Goal: Task Accomplishment & Management: Complete application form

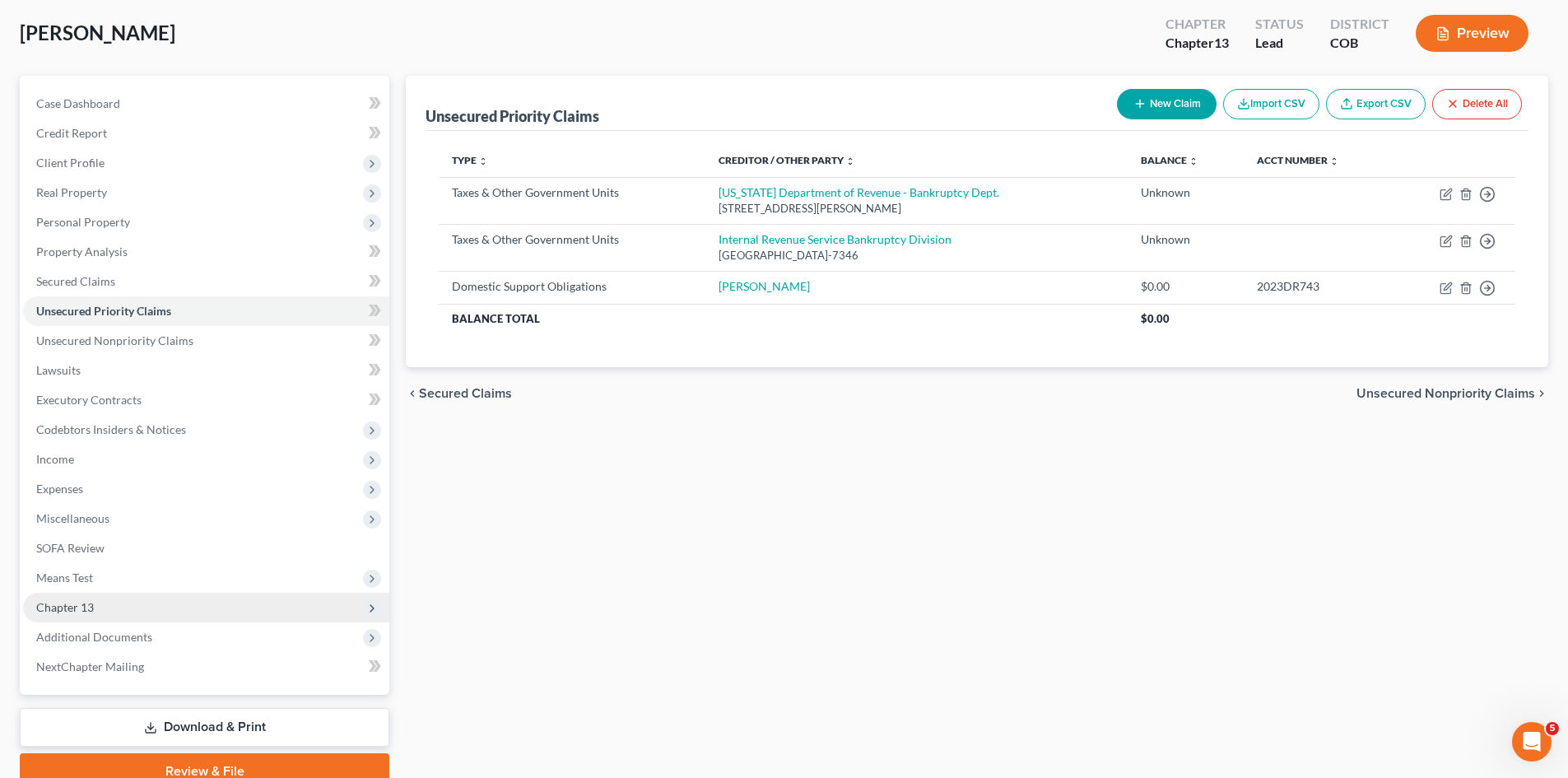
scroll to position [156, 0]
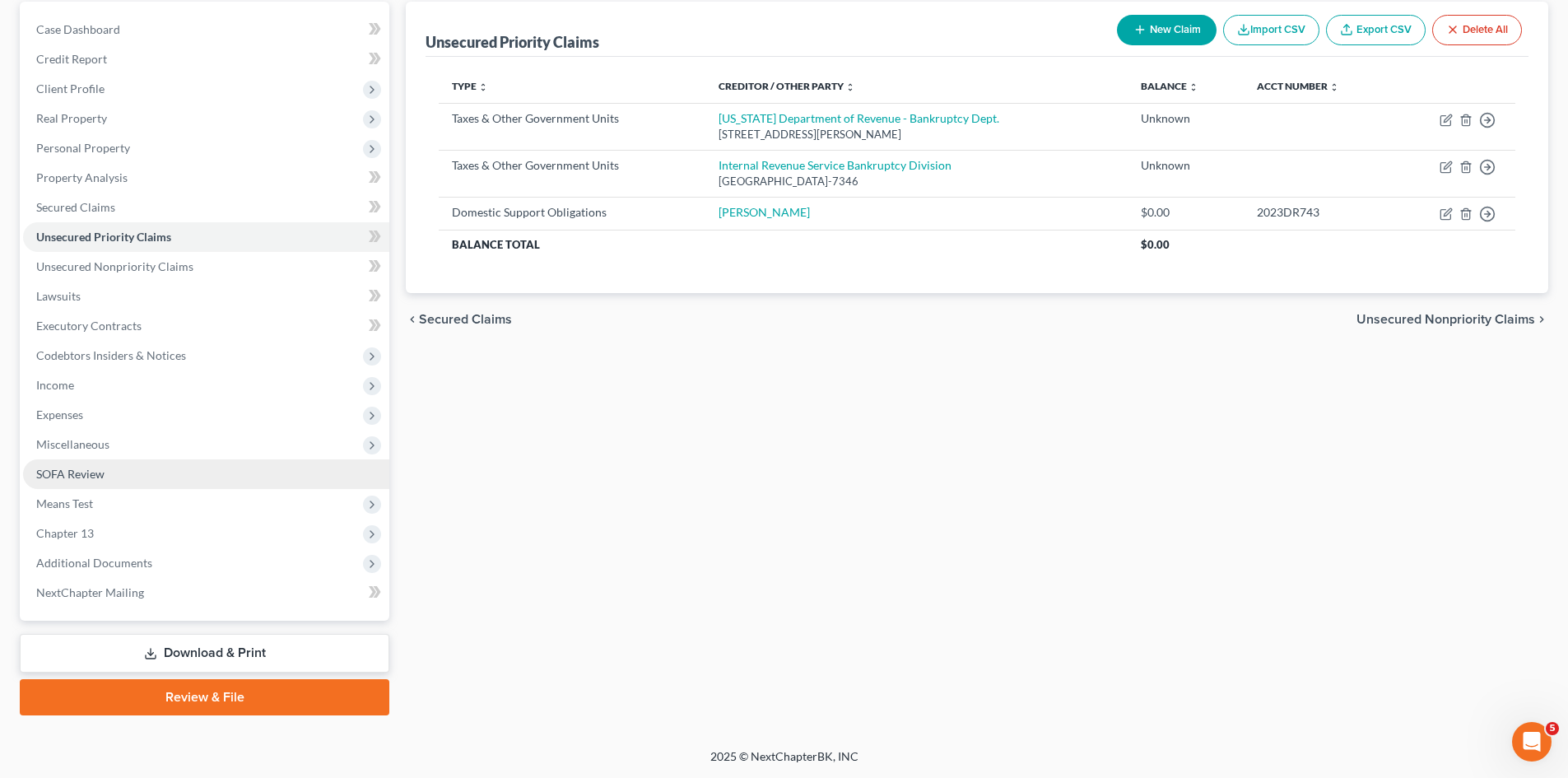
click at [102, 485] on link "SOFA Review" at bounding box center [206, 474] width 366 height 30
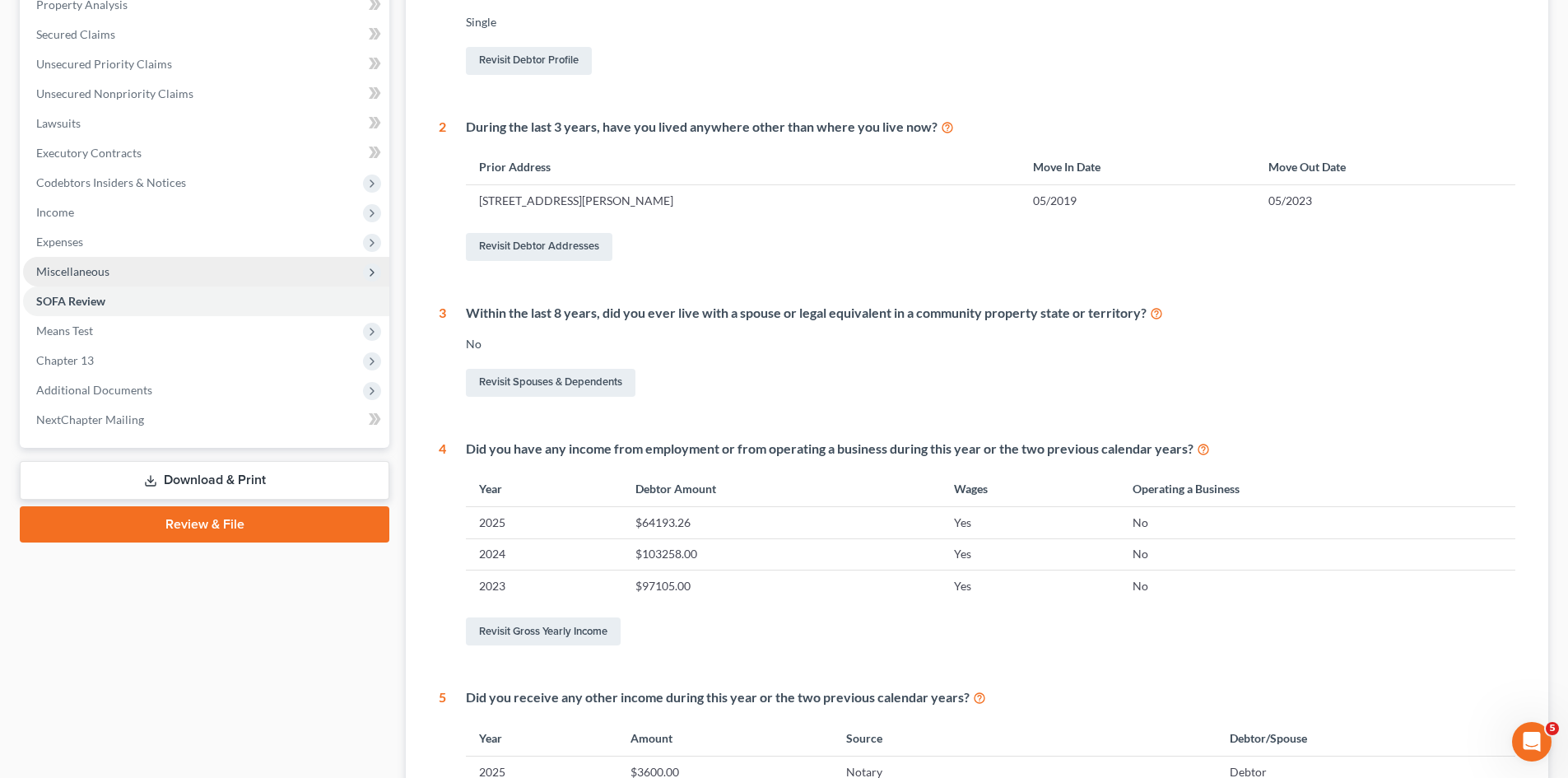
scroll to position [247, 0]
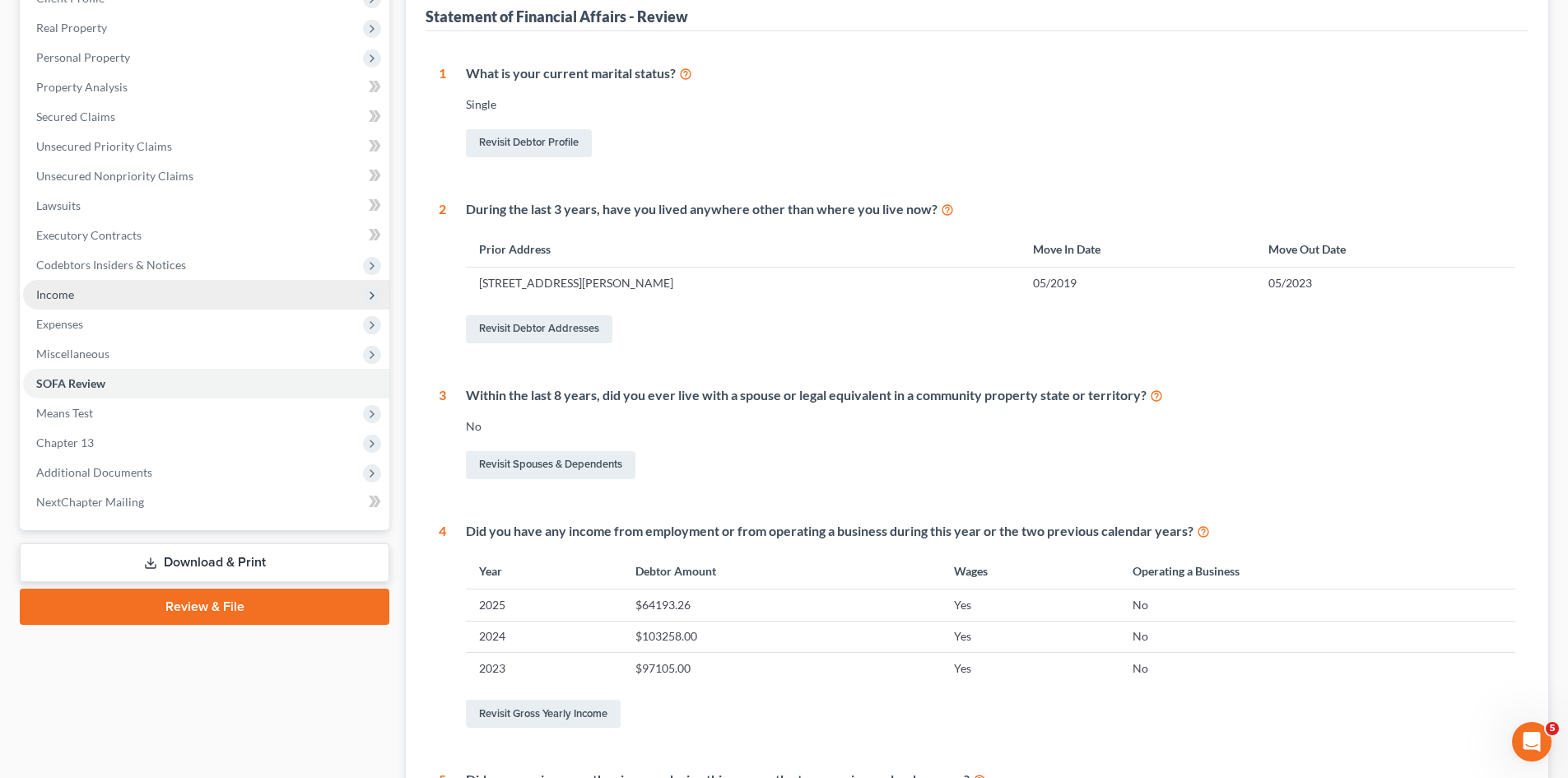
click at [67, 292] on span "Income" at bounding box center [55, 295] width 38 height 14
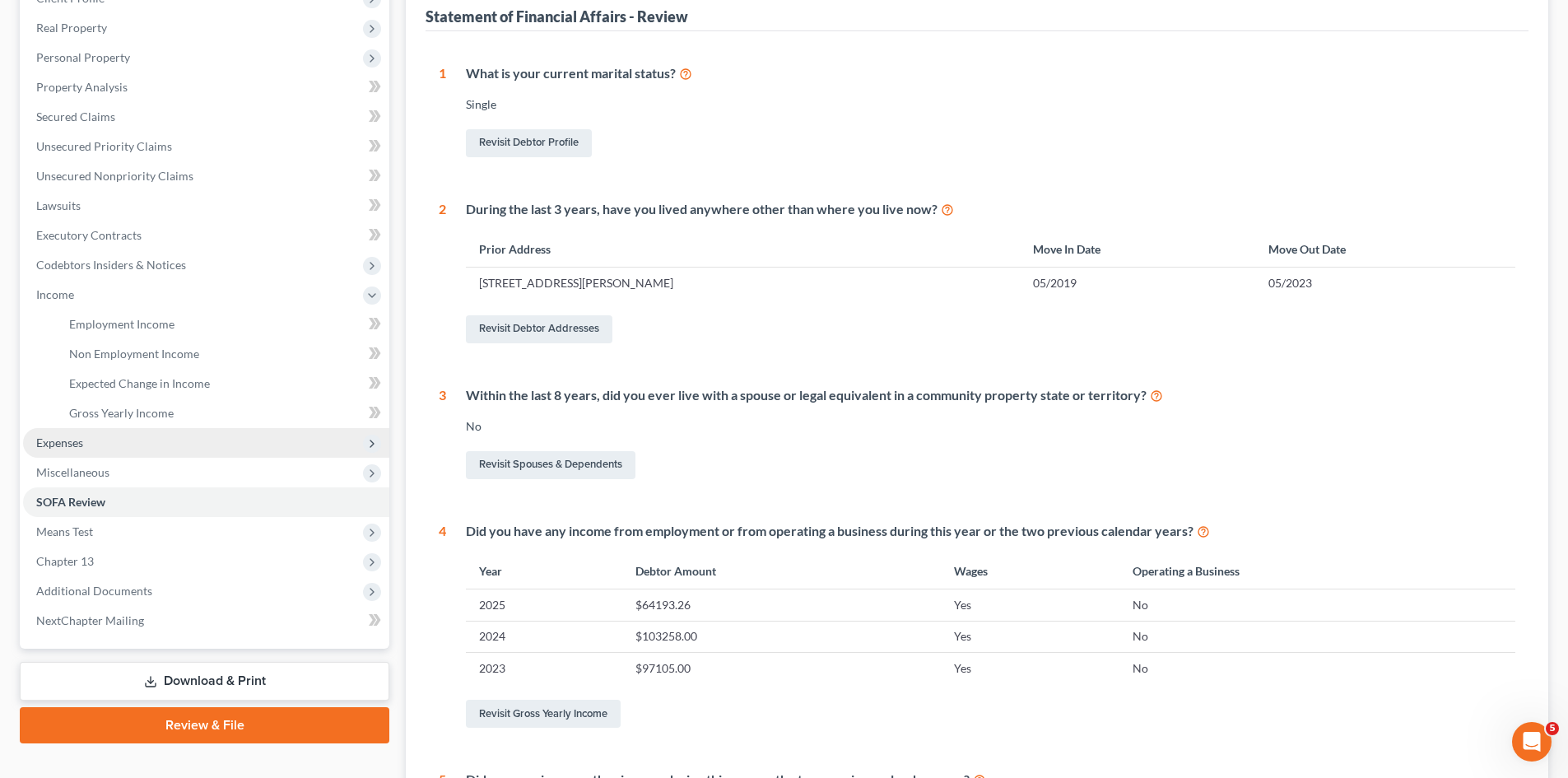
click at [102, 428] on span "Expenses" at bounding box center [206, 442] width 366 height 30
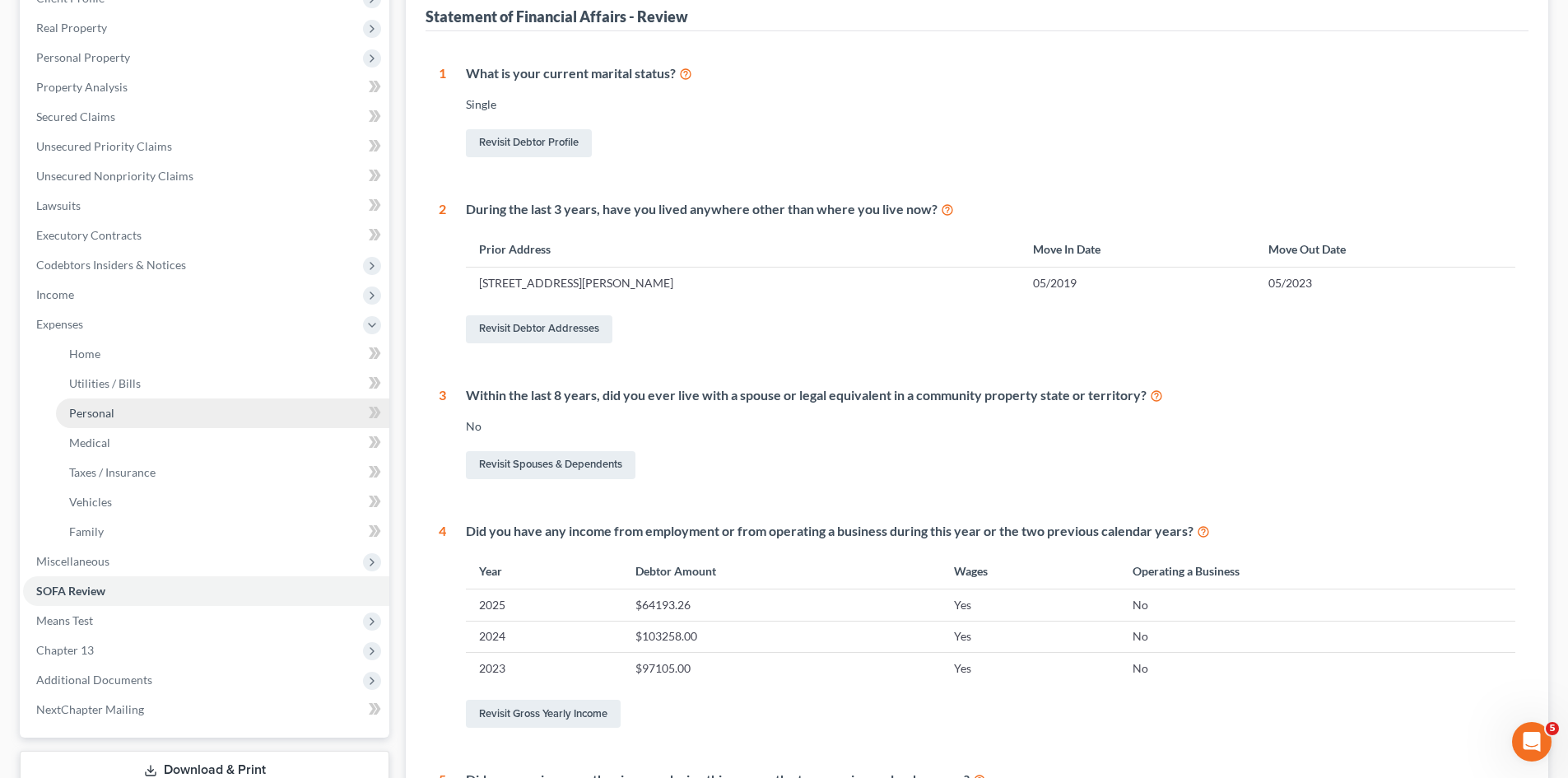
click at [113, 419] on span "Personal" at bounding box center [91, 412] width 45 height 14
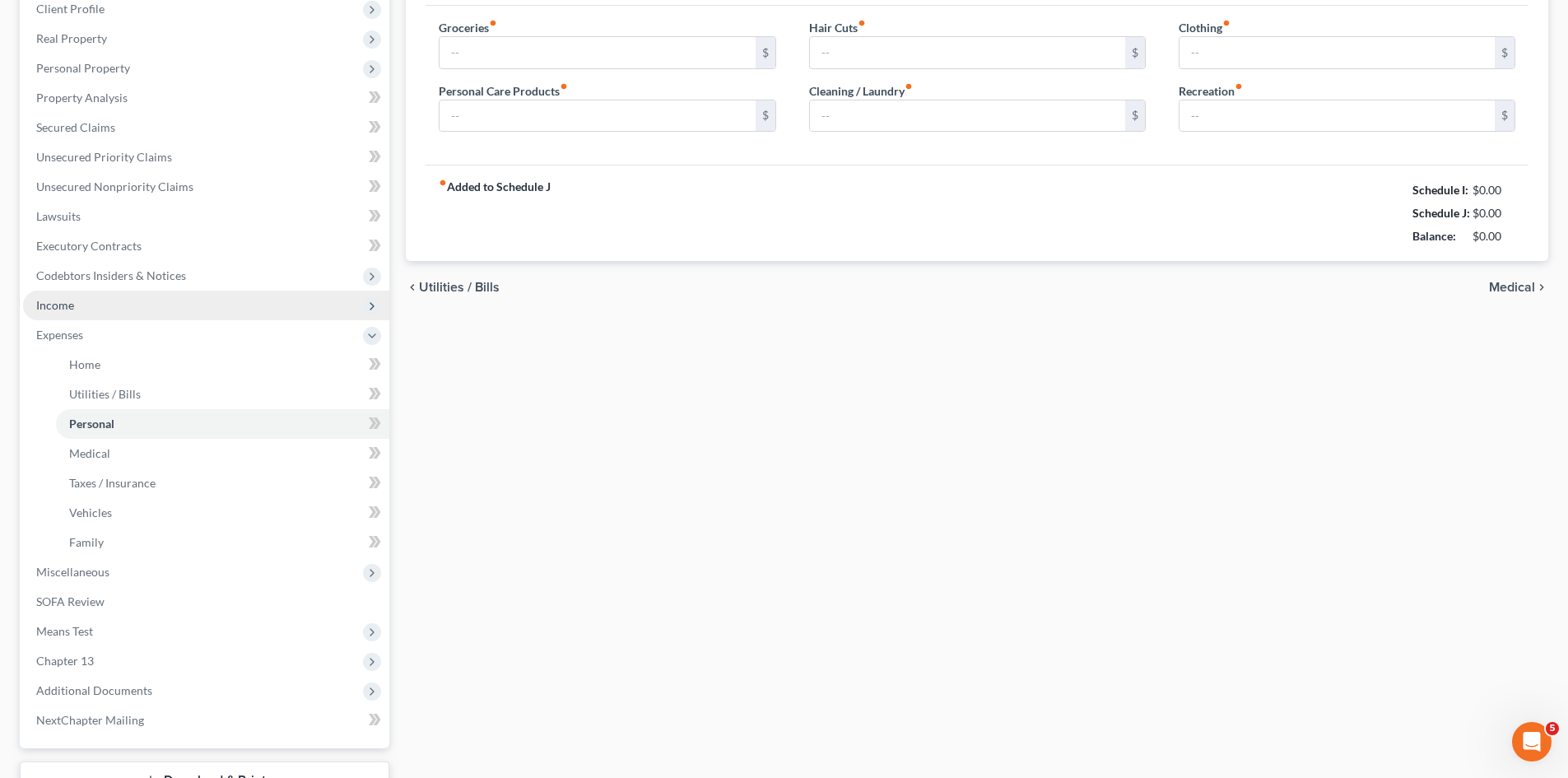
type input "500.00"
type input "50.00"
type input "100.00"
type input "30.00"
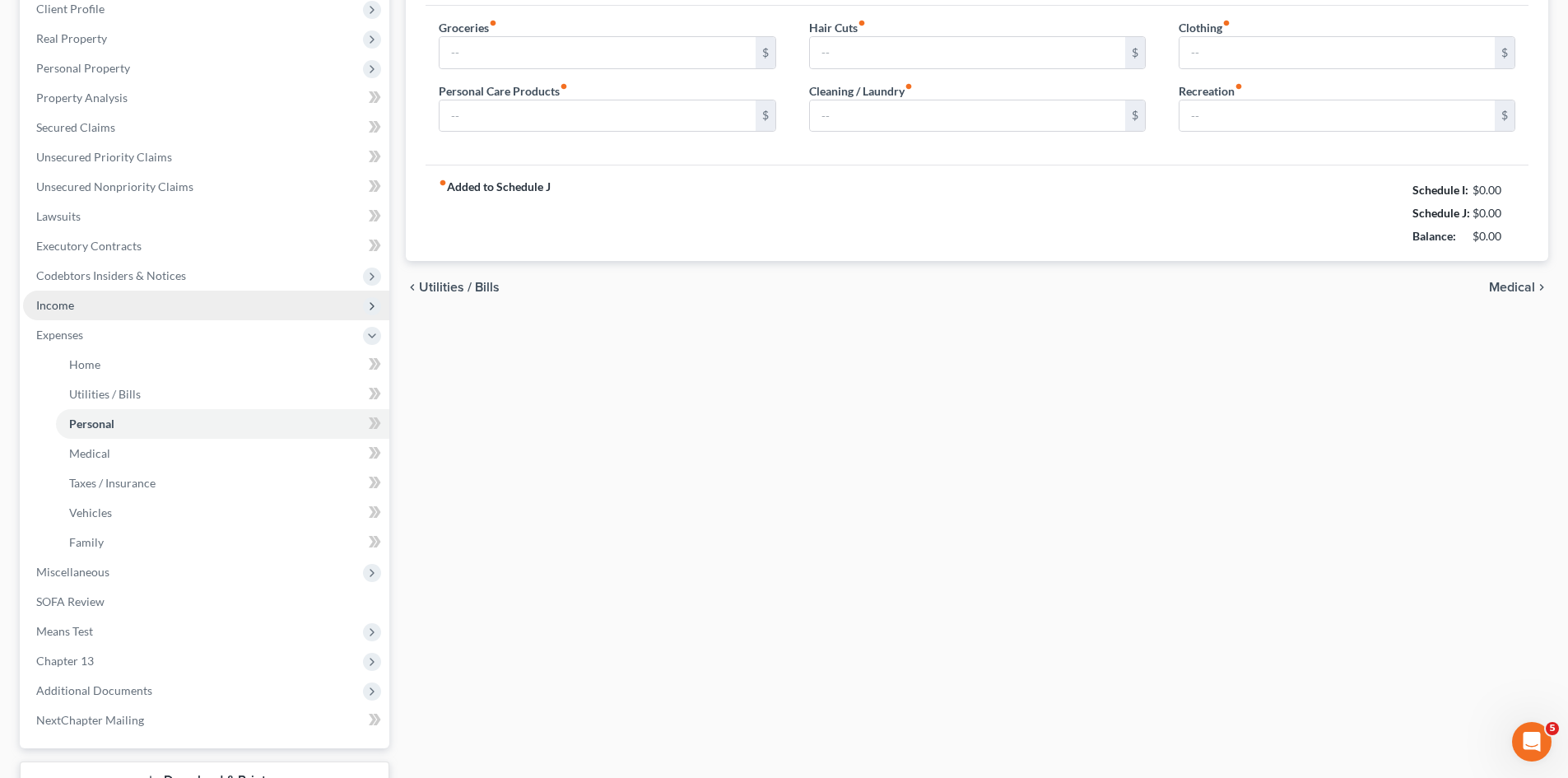
type input "40.00"
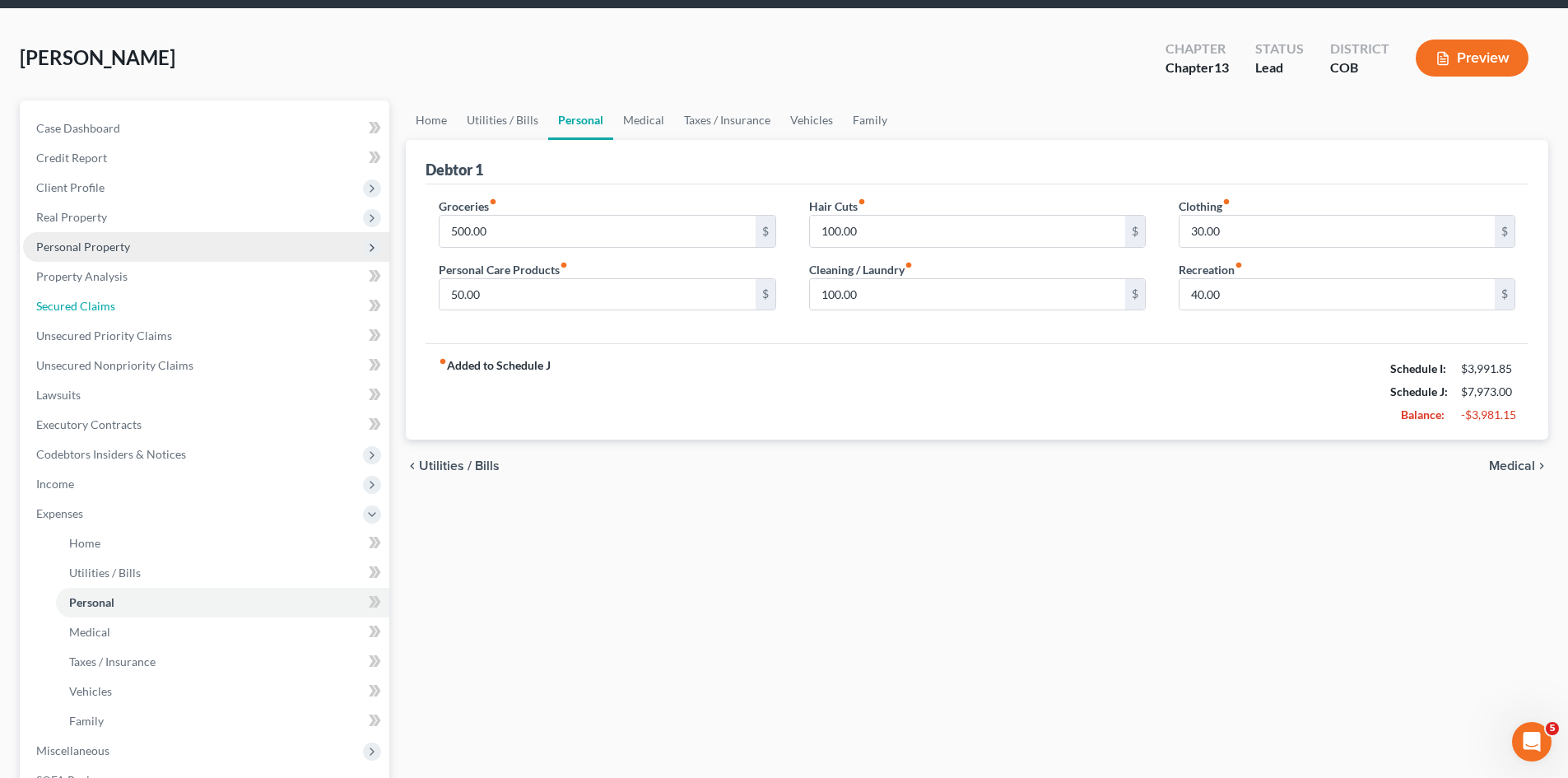
scroll to position [3, 0]
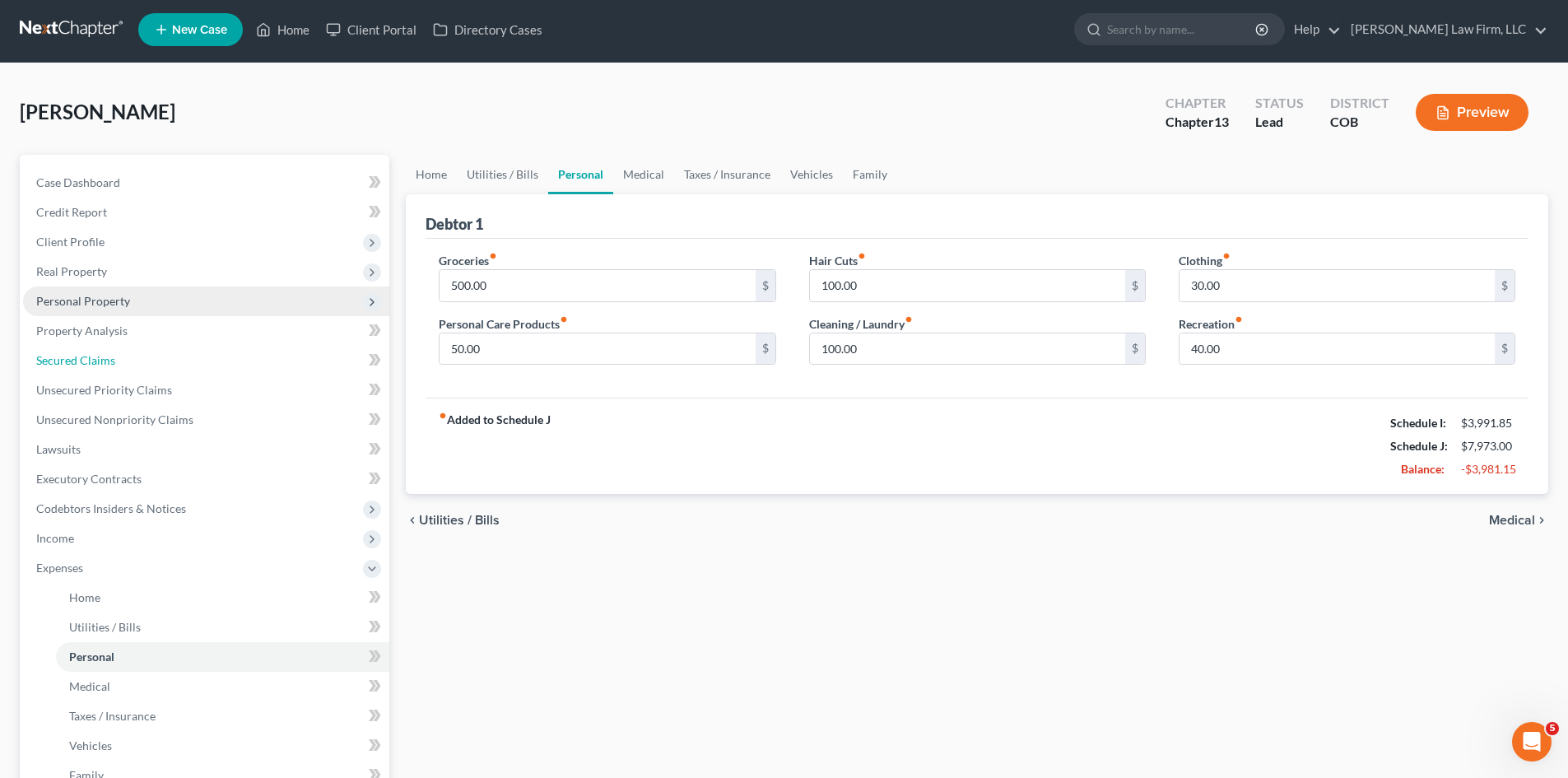
click at [73, 296] on ul "Case Dashboard Payments Invoices Payments Payments Credit Report Client Profile" at bounding box center [206, 568] width 366 height 800
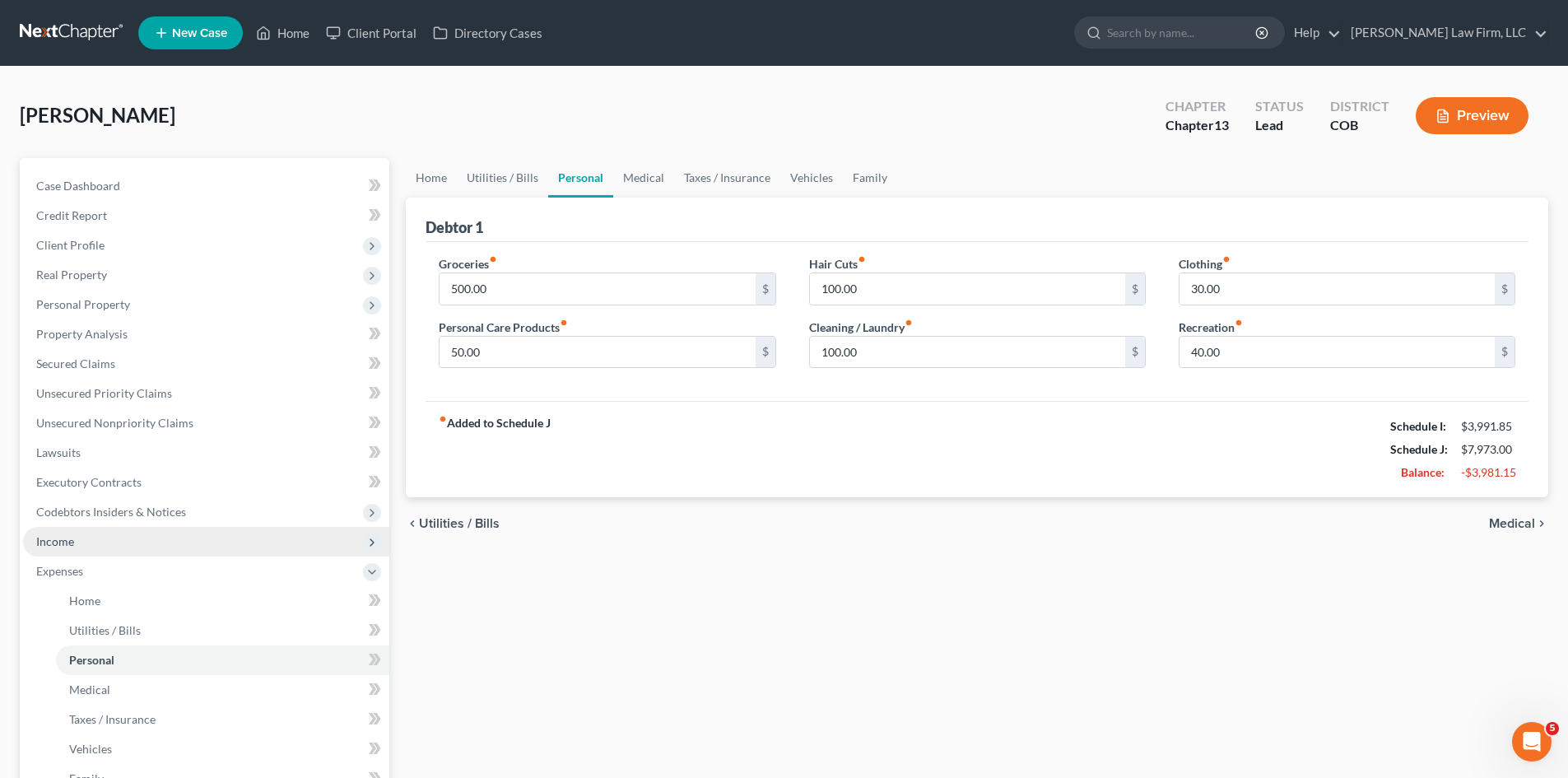
click at [67, 536] on span "Income" at bounding box center [55, 541] width 38 height 14
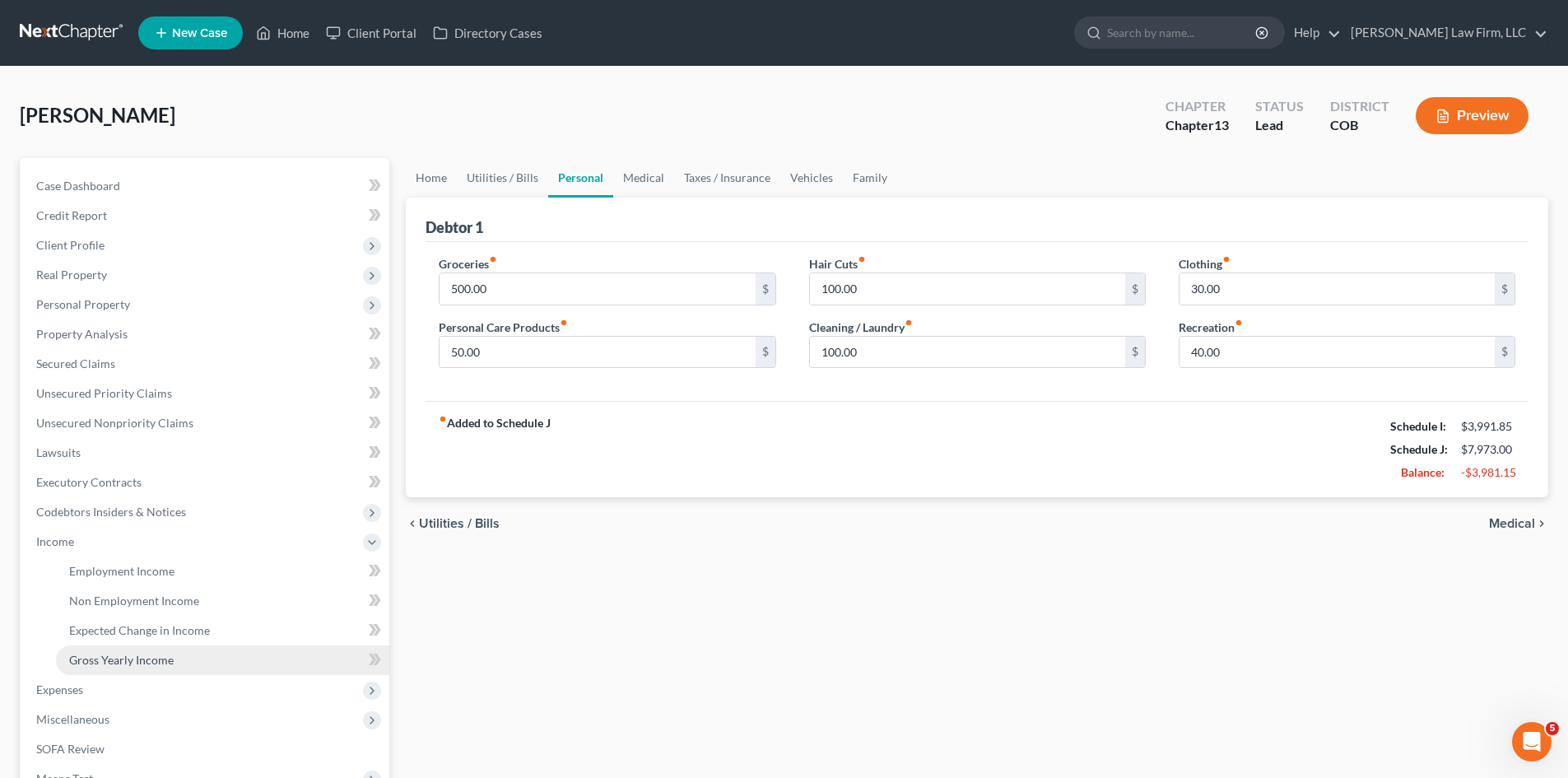
click at [137, 657] on span "Gross Yearly Income" at bounding box center [121, 660] width 104 height 14
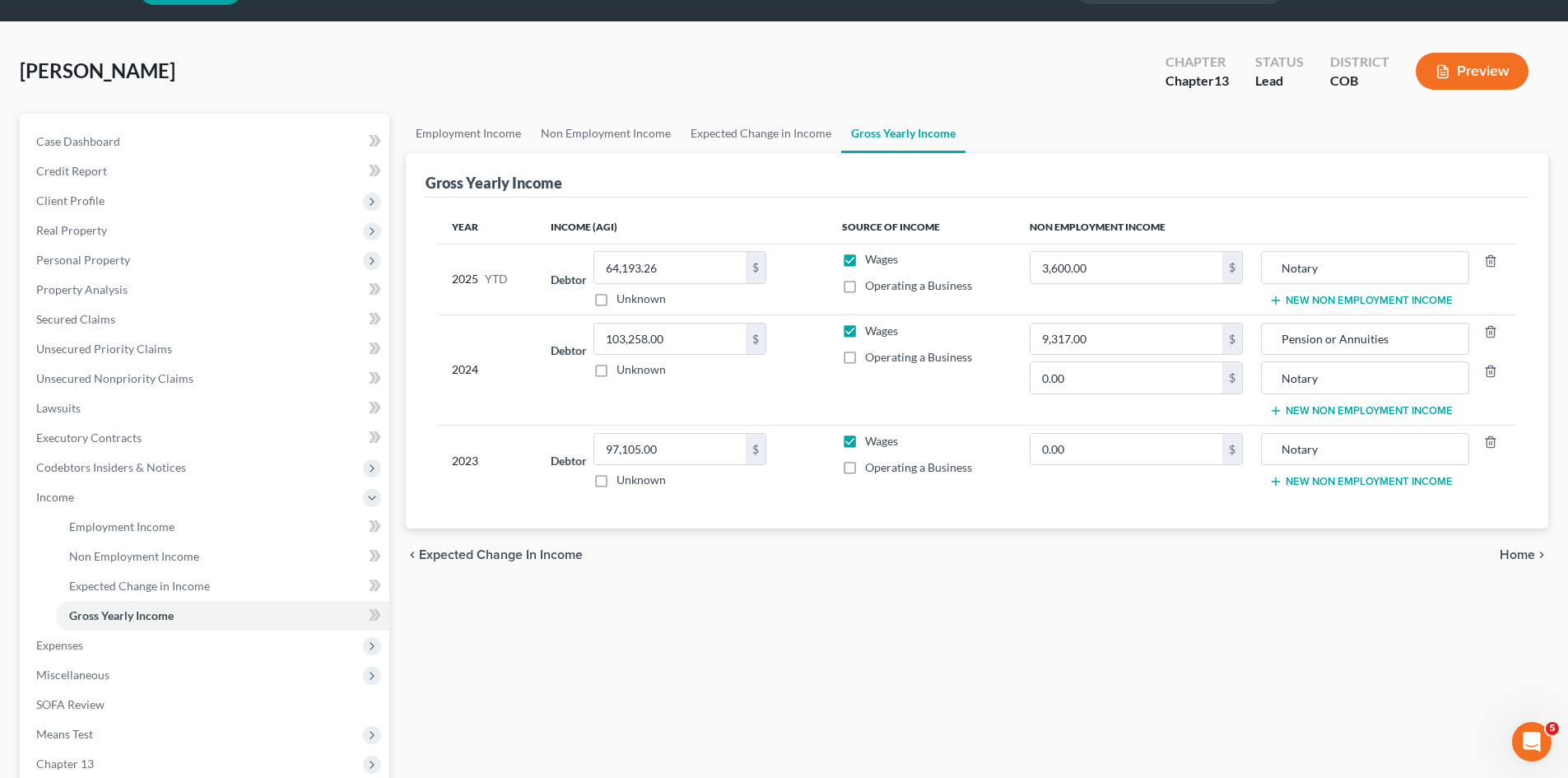
scroll to position [82, 0]
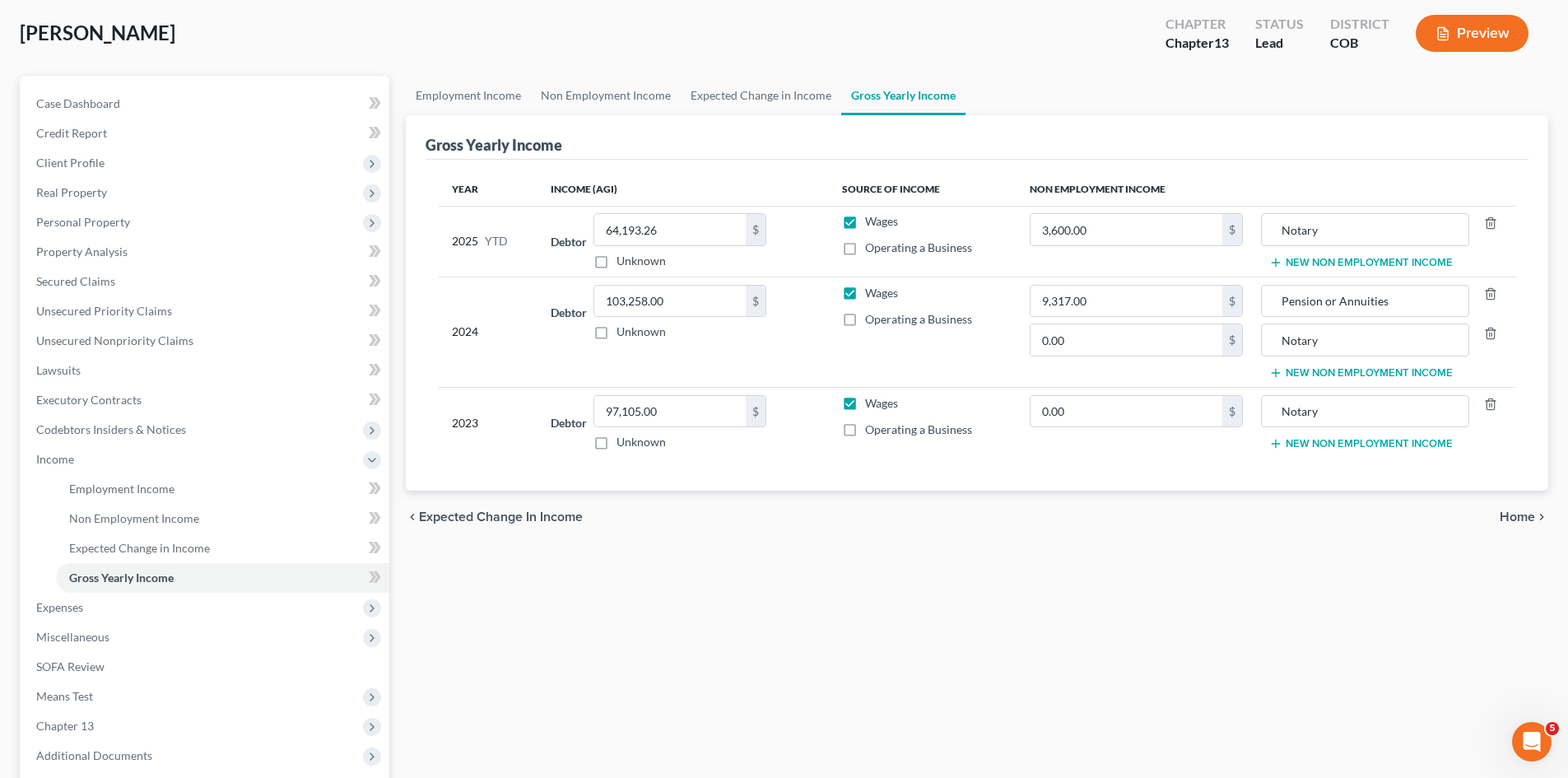
click at [1092, 705] on div "Employment Income Non Employment Income Expected Change in Income Gross Yearly …" at bounding box center [977, 492] width 1159 height 833
type input "13,950"
type input "15,820"
click at [1525, 505] on div "chevron_left Expected Change in Income Home chevron_right" at bounding box center [976, 518] width 1142 height 53
click at [1529, 523] on span "Home" at bounding box center [1517, 517] width 35 height 13
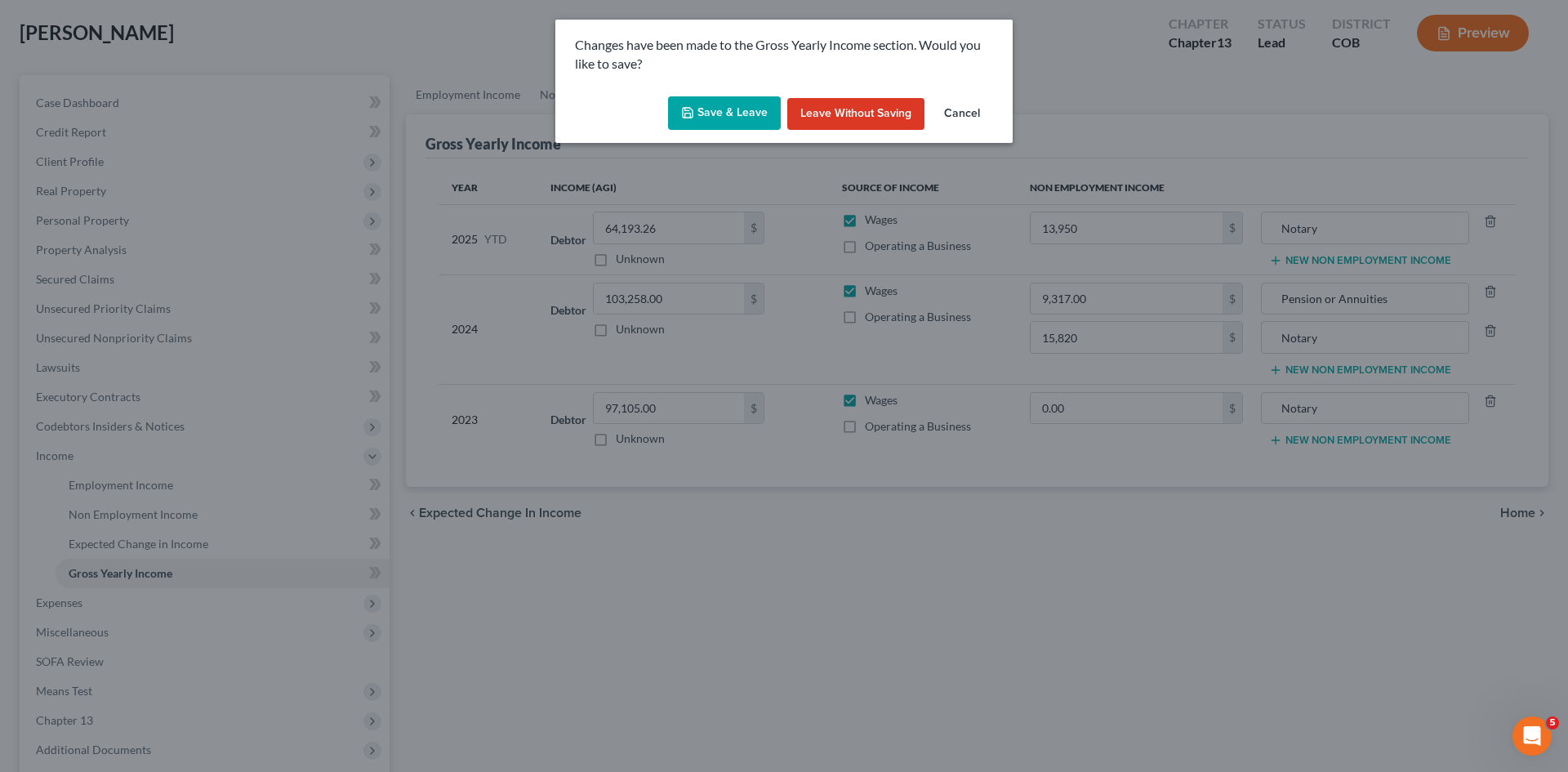
click at [845, 120] on button "Leave without Saving" at bounding box center [856, 114] width 137 height 33
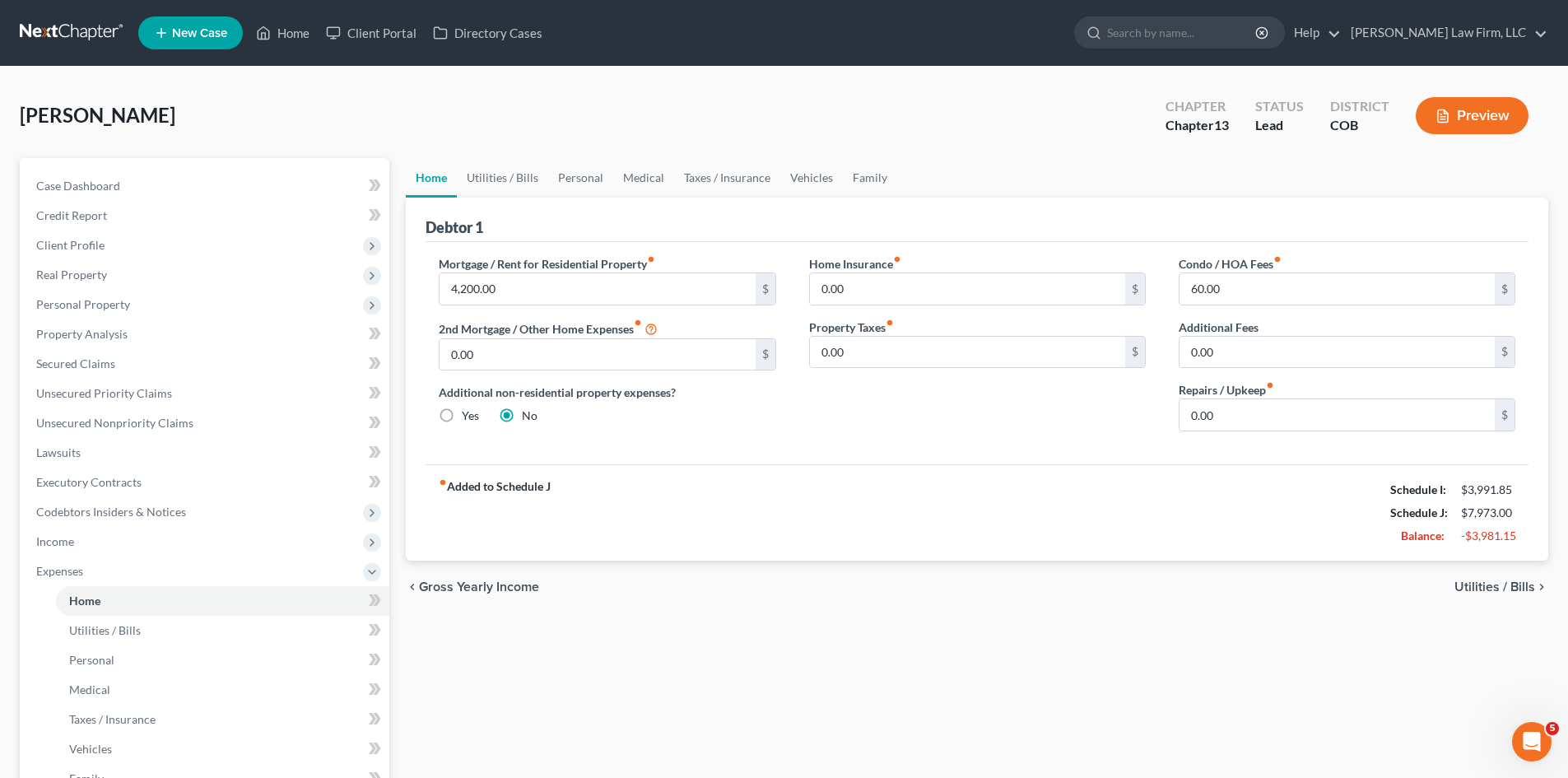
drag, startPoint x: 485, startPoint y: 590, endPoint x: 574, endPoint y: 588, distance: 89.0
click at [485, 590] on span "Gross Yearly Income" at bounding box center [479, 587] width 120 height 13
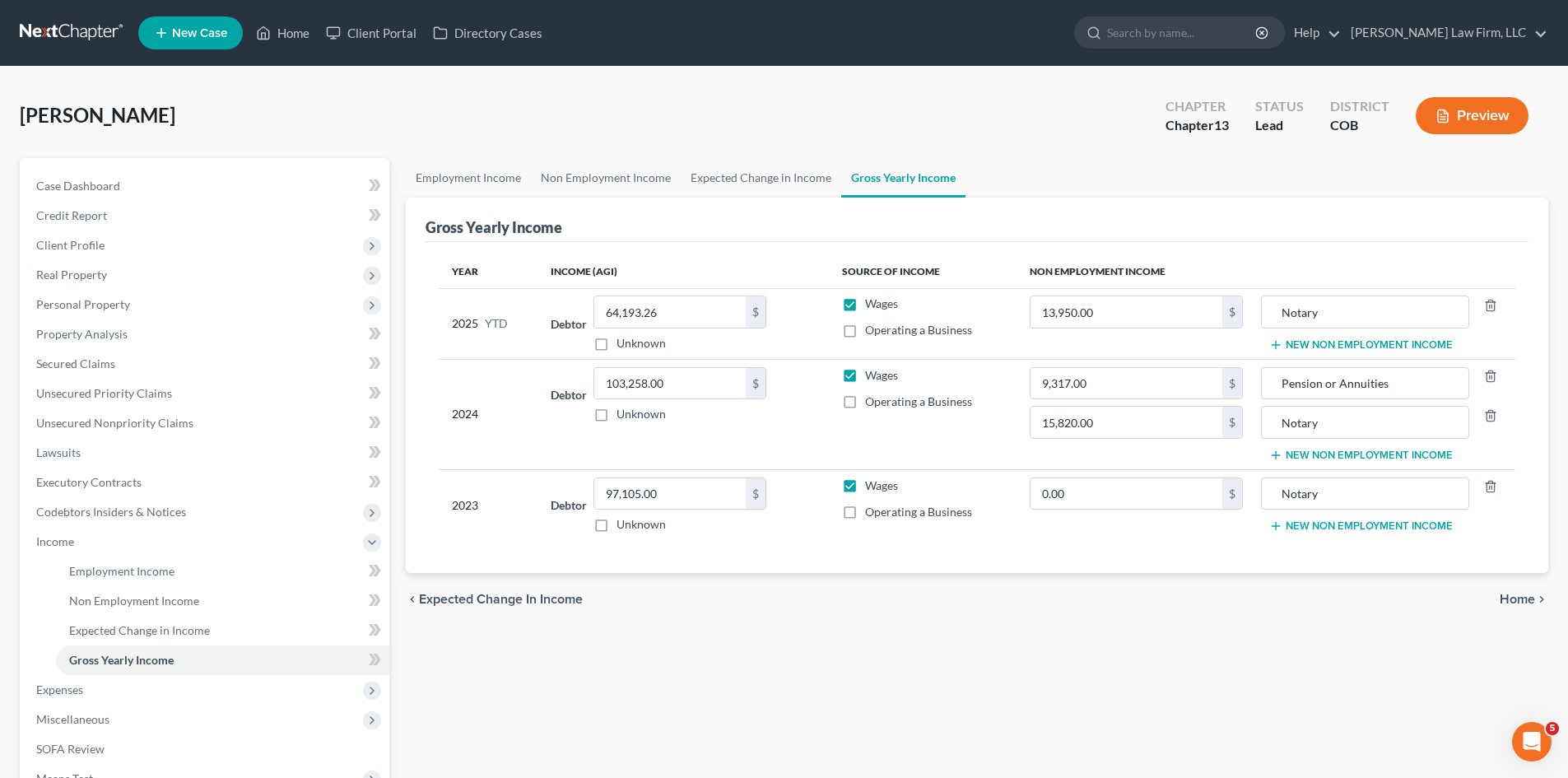
click at [526, 595] on span "Expected Change in Income" at bounding box center [501, 599] width 164 height 13
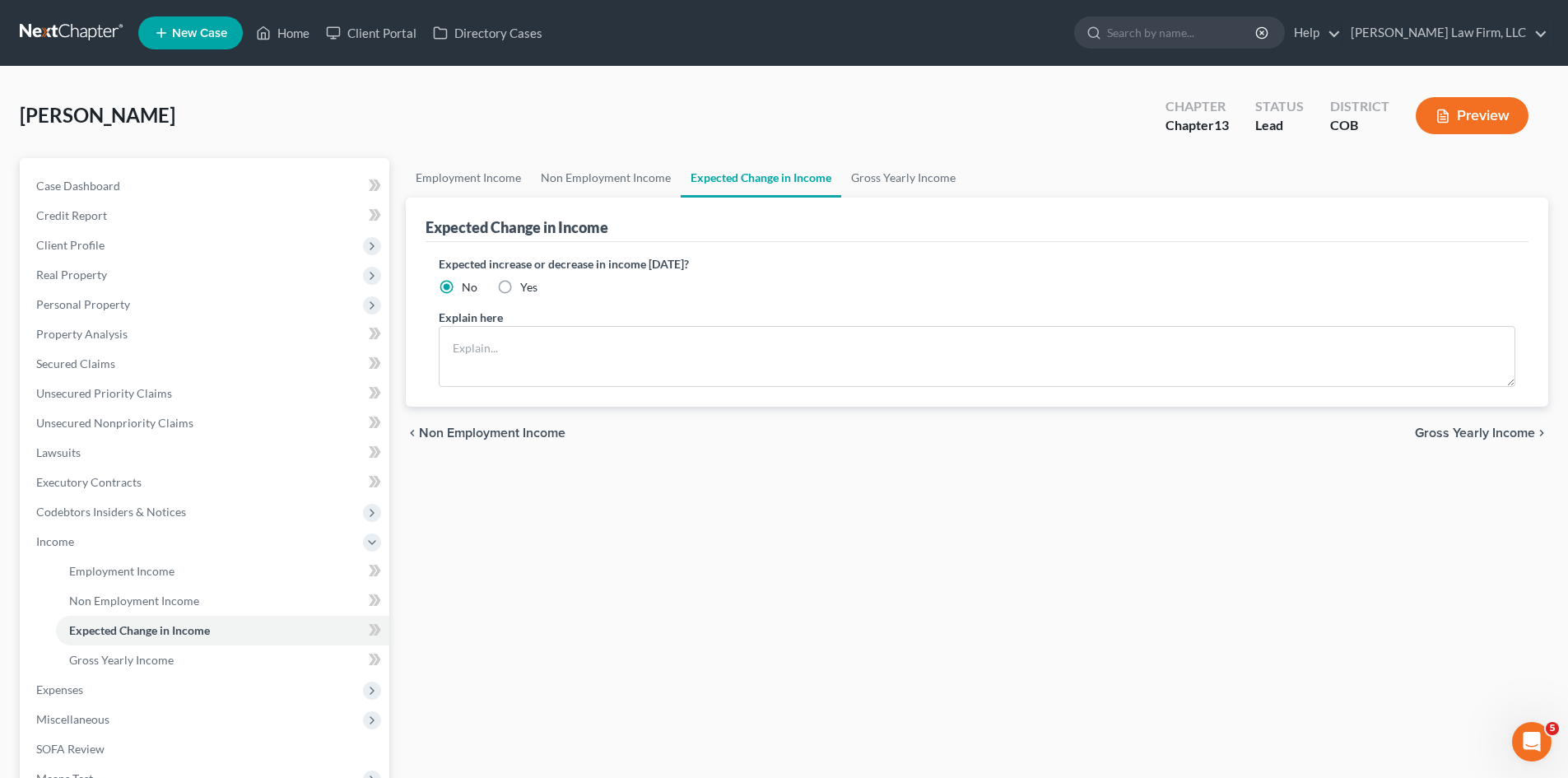
click at [1493, 424] on div "chevron_left Non Employment Income Gross Yearly Income chevron_right" at bounding box center [976, 433] width 1142 height 53
click at [1498, 436] on span "Gross Yearly Income" at bounding box center [1475, 432] width 120 height 13
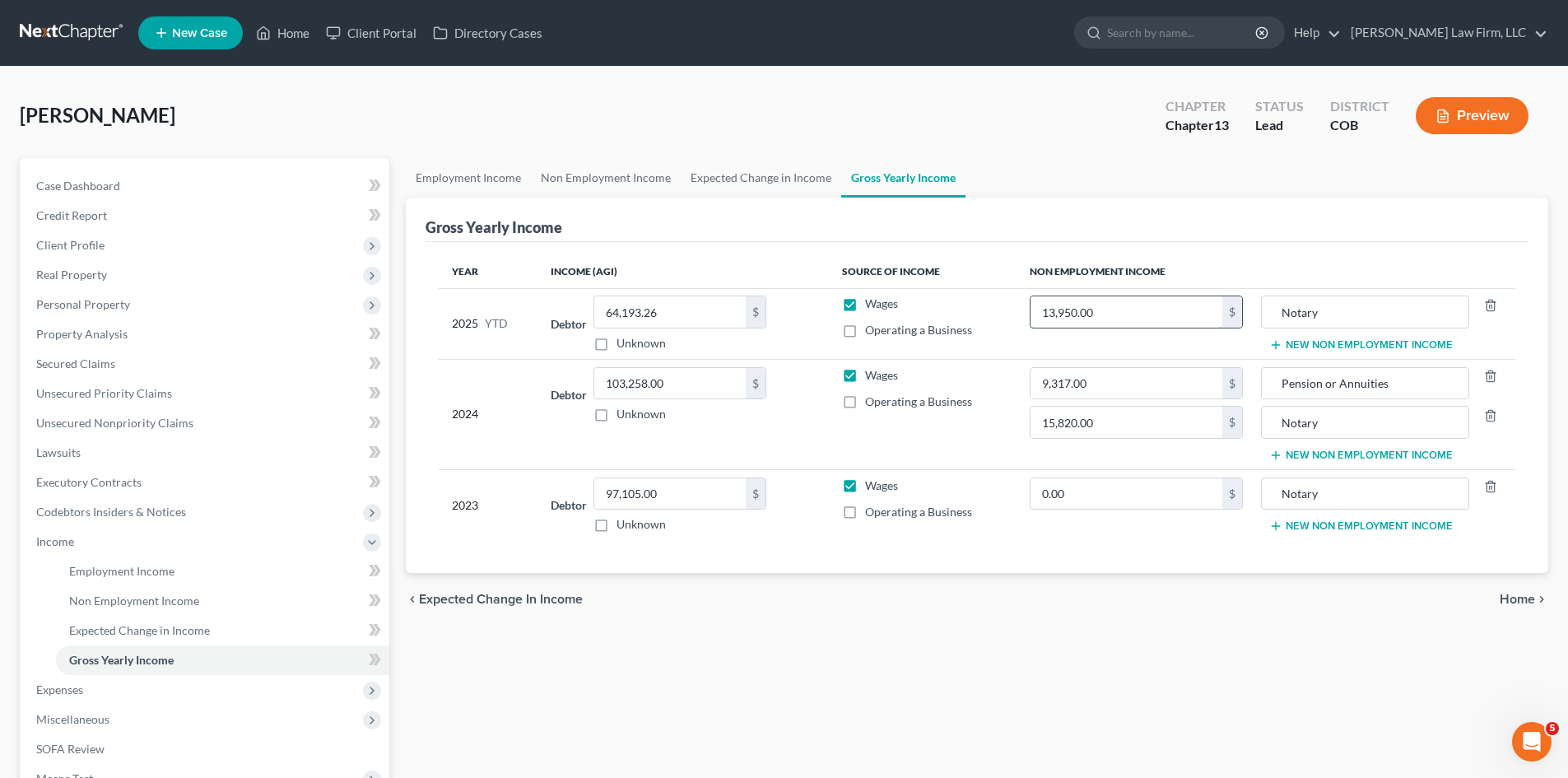
type input "0"
type input "13,950.00"
click at [1110, 314] on input "0" at bounding box center [1126, 312] width 192 height 32
type input "3,600"
click at [1107, 494] on input "0.00" at bounding box center [1126, 494] width 192 height 32
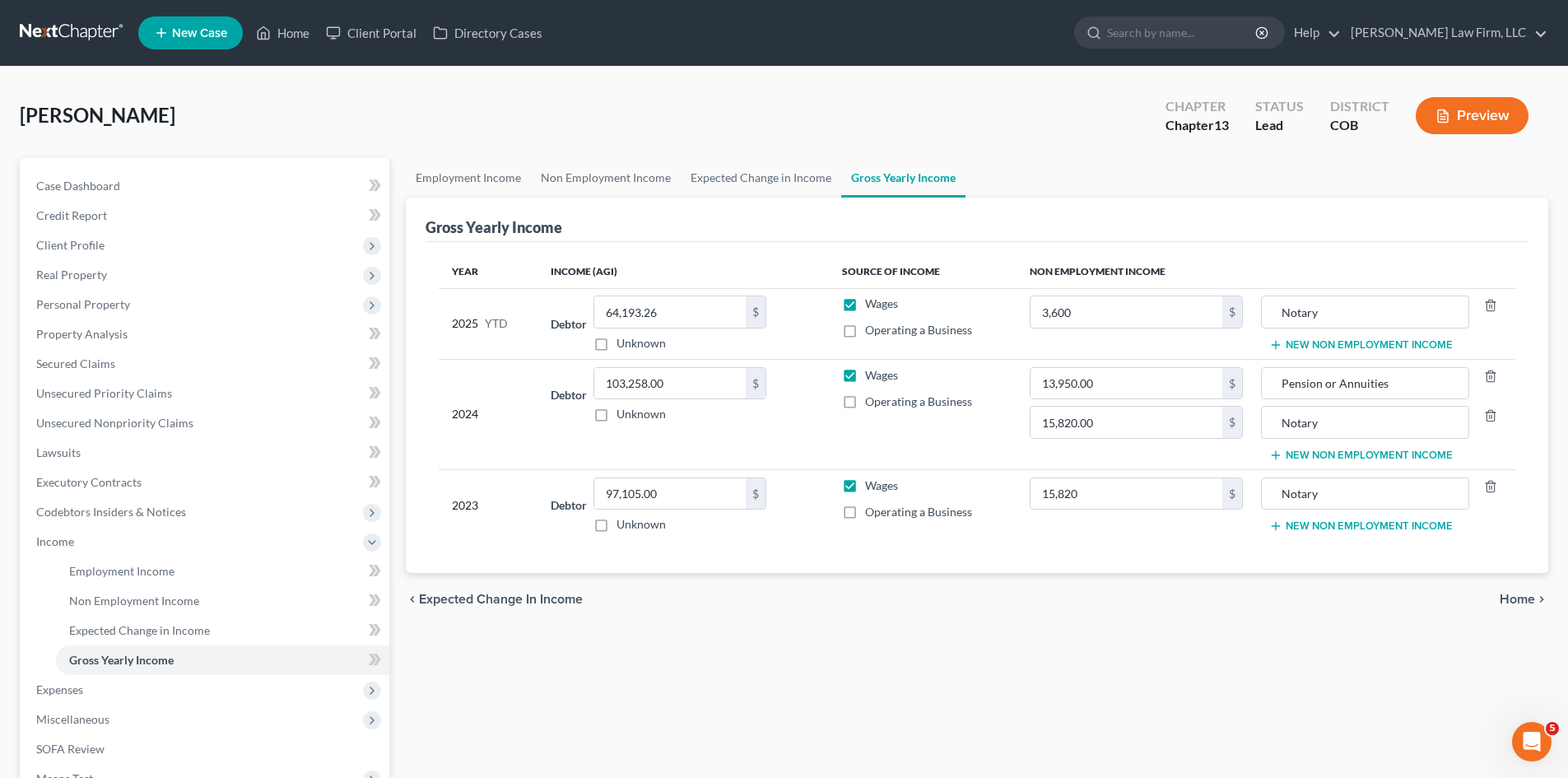
click at [1172, 587] on div "chevron_left Expected Change in Income Home chevron_right" at bounding box center [976, 600] width 1142 height 53
click at [1518, 593] on span "Home" at bounding box center [1517, 599] width 35 height 13
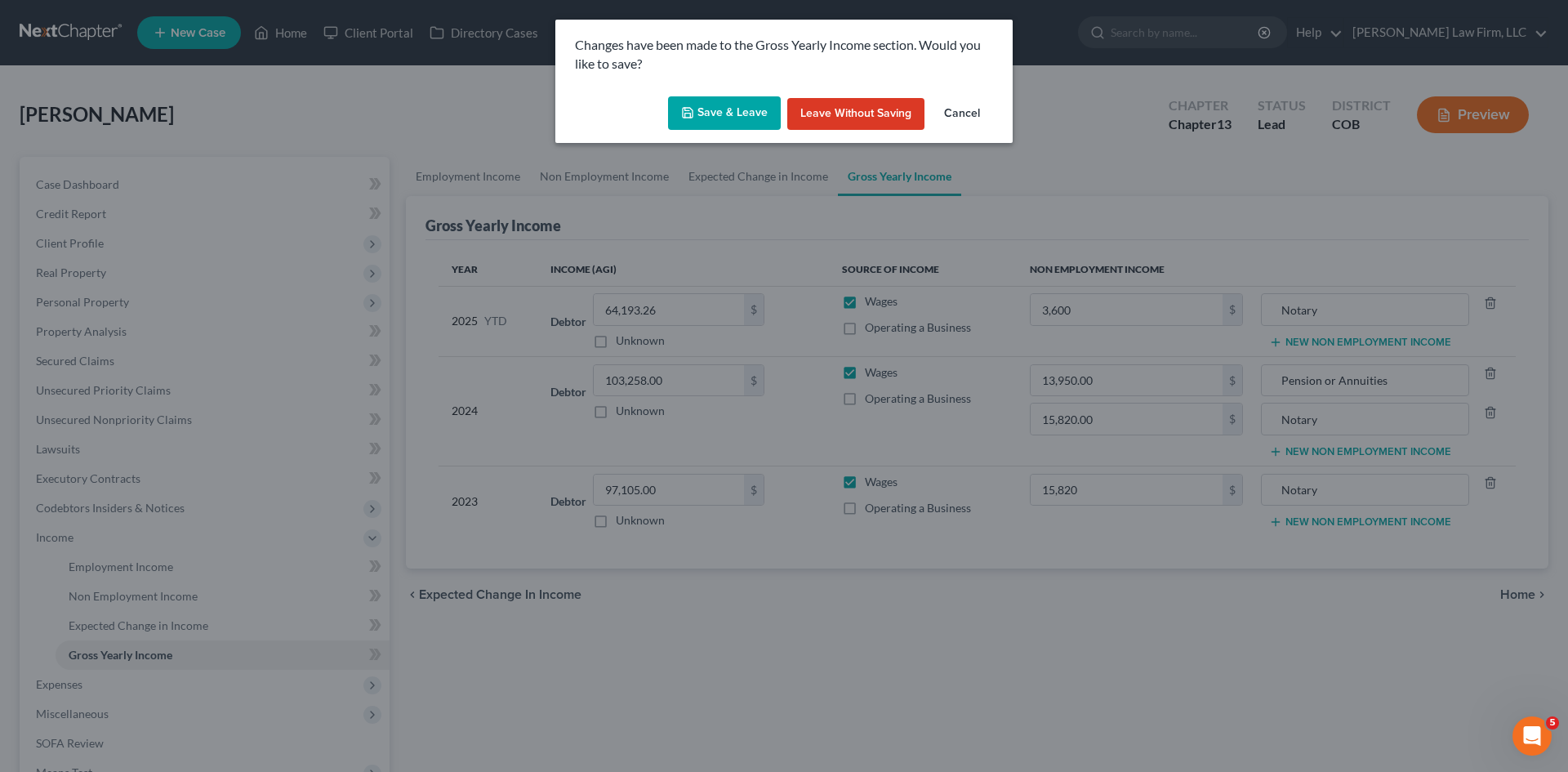
click at [697, 113] on button "Save & Leave" at bounding box center [724, 114] width 113 height 34
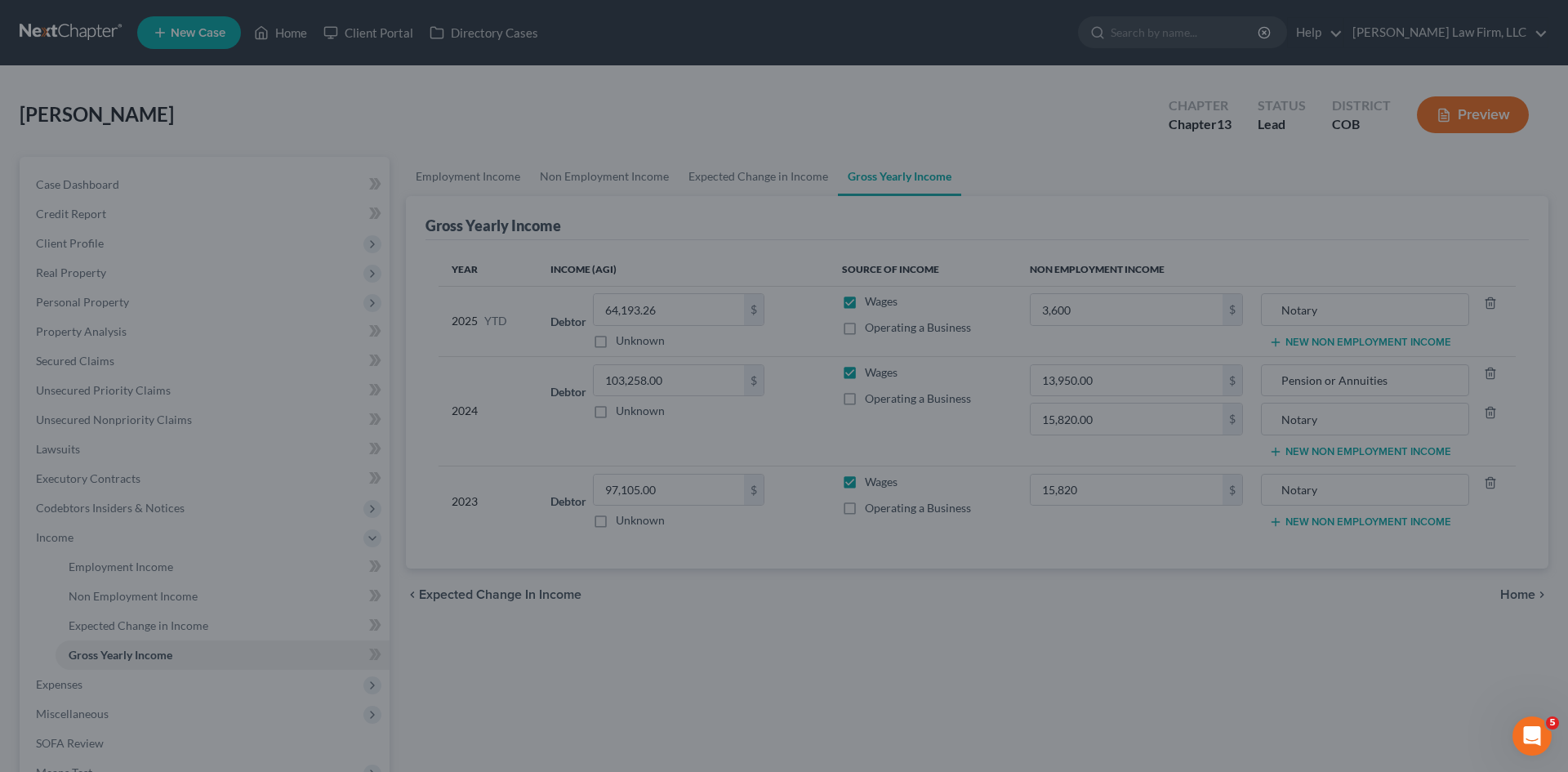
type input "15,820.00"
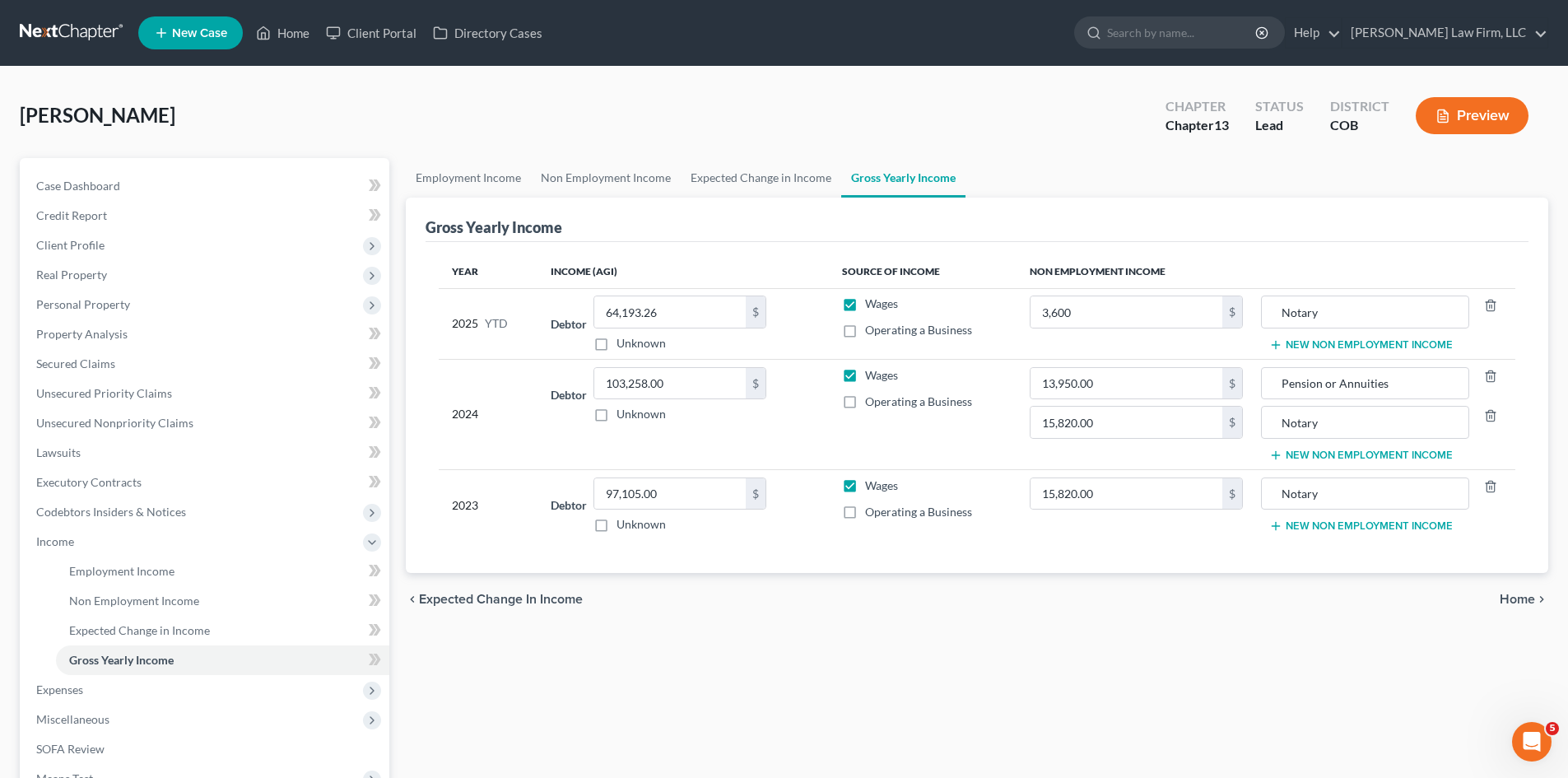
type input "3,600.00"
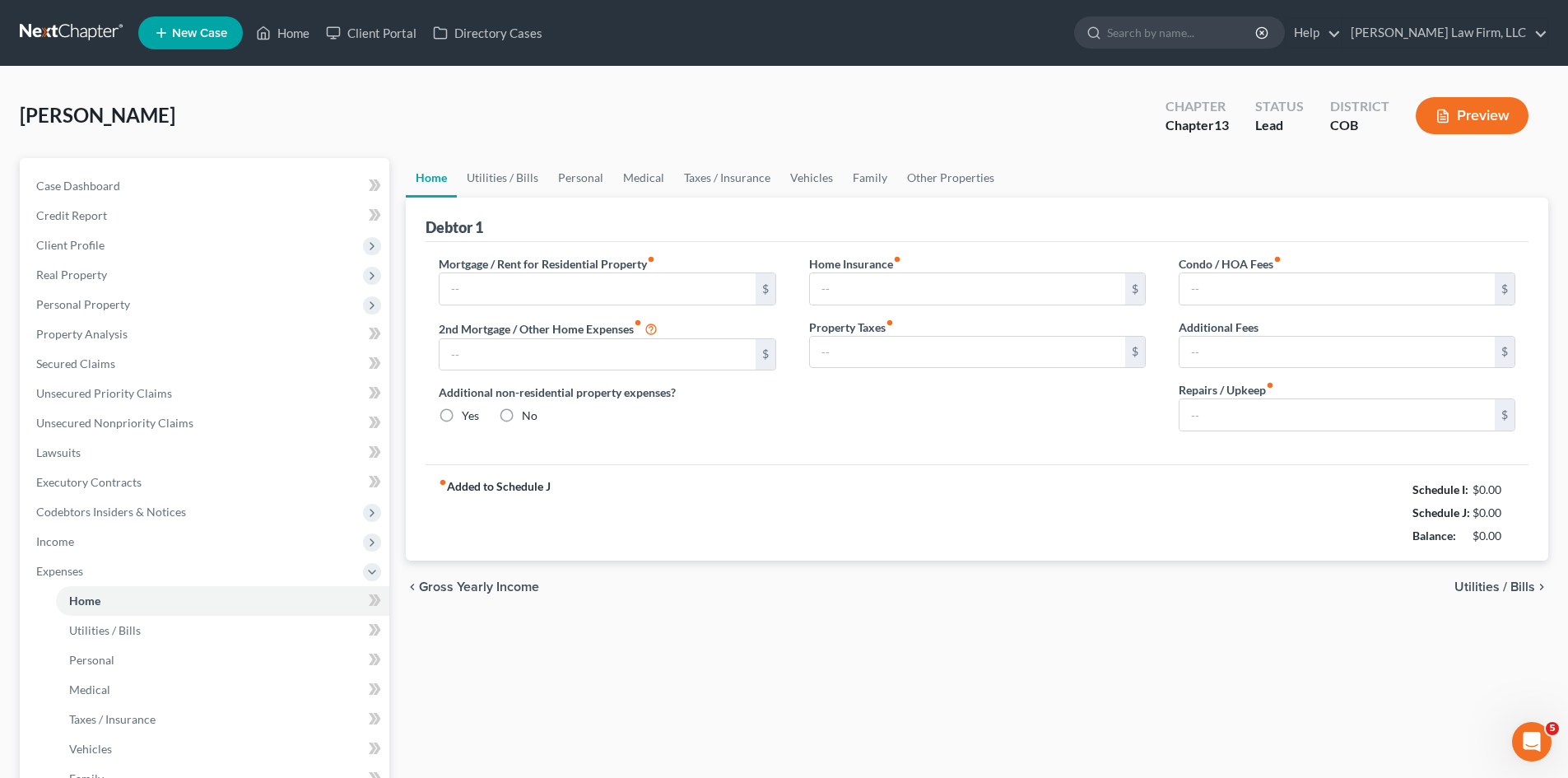
type input "4,200.00"
type input "0.00"
radio input "true"
type input "0.00"
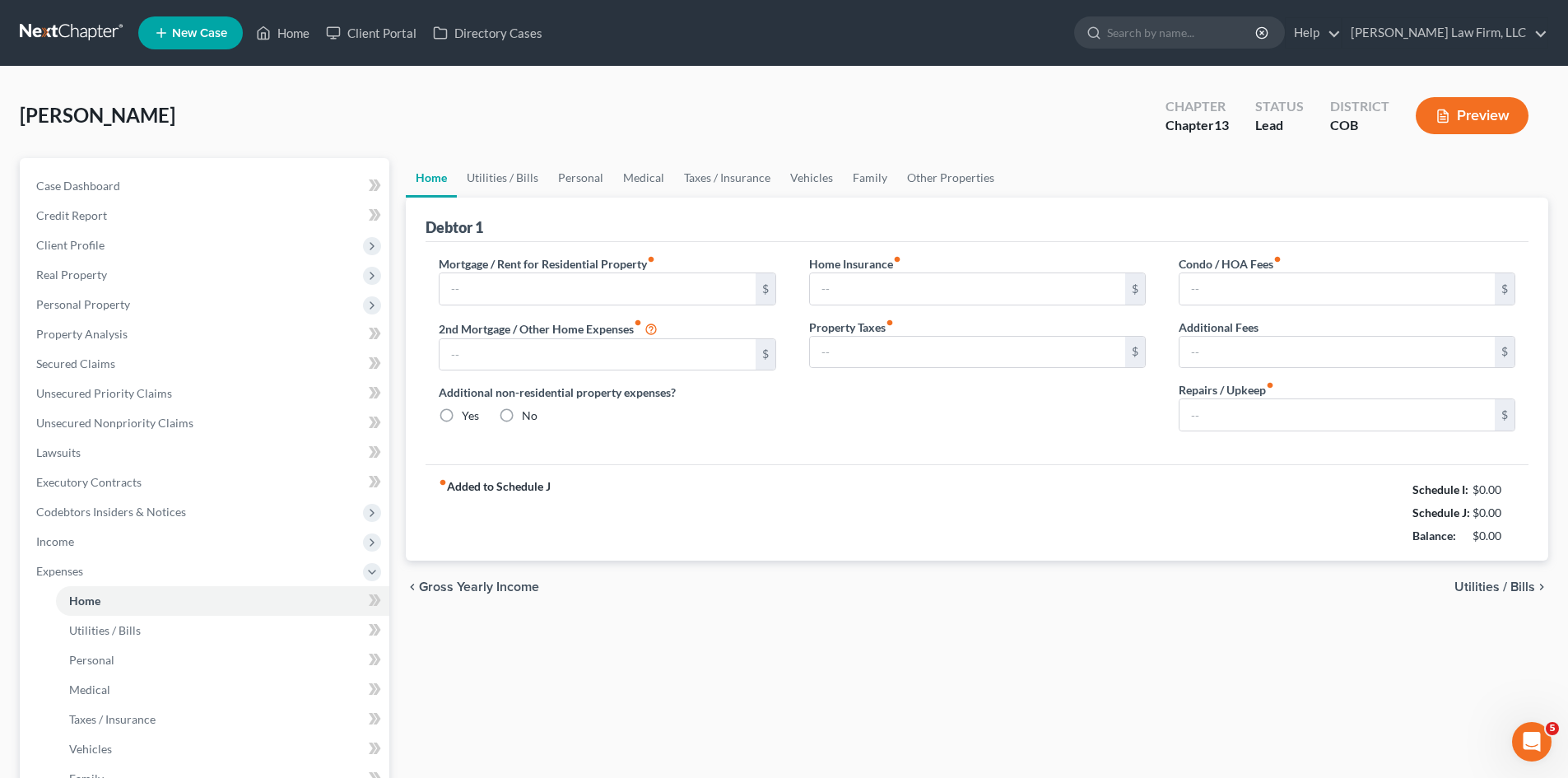
type input "60.00"
type input "0.00"
drag, startPoint x: 75, startPoint y: 34, endPoint x: 113, endPoint y: 26, distance: 38.8
click at [75, 34] on link at bounding box center [72, 32] width 105 height 30
